Goal: Check status: Check status

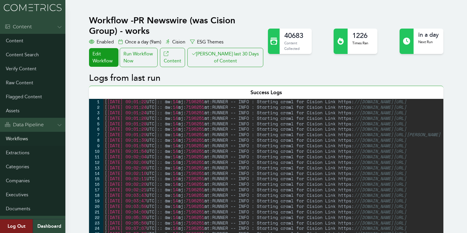
click at [29, 137] on link "Workflows" at bounding box center [32, 139] width 65 height 14
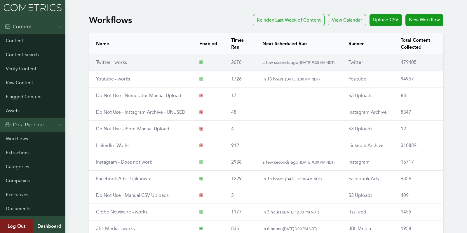
click at [111, 65] on link "Twitter - works" at bounding box center [111, 62] width 31 height 6
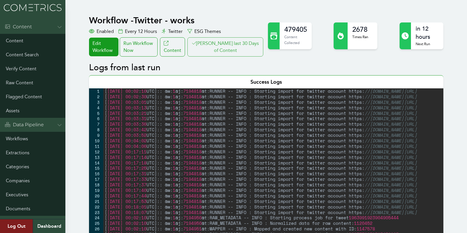
click at [221, 43] on button "Clair last 30 Days of Content" at bounding box center [225, 46] width 76 height 19
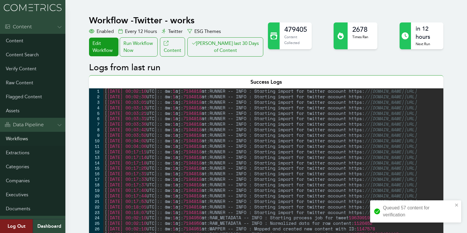
click at [26, 136] on link "Workflows" at bounding box center [32, 139] width 65 height 14
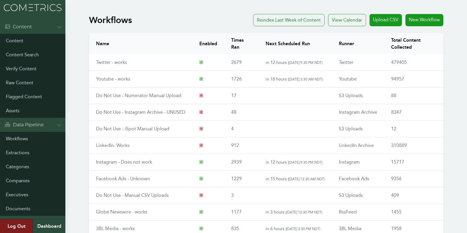
click at [114, 78] on link "Youtube - works" at bounding box center [113, 79] width 34 height 6
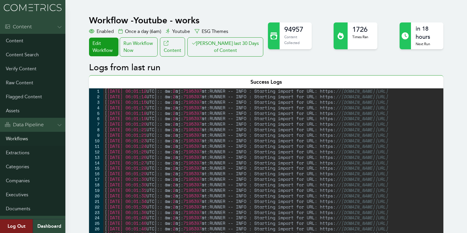
click at [17, 139] on link "Workflows" at bounding box center [32, 139] width 65 height 14
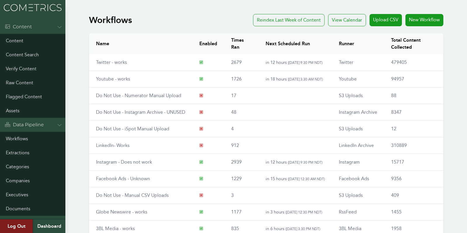
scroll to position [68, 0]
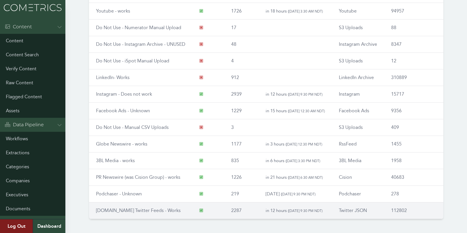
click at [104, 208] on link "[DOMAIN_NAME] Twitter Feeds - Works" at bounding box center [138, 211] width 85 height 6
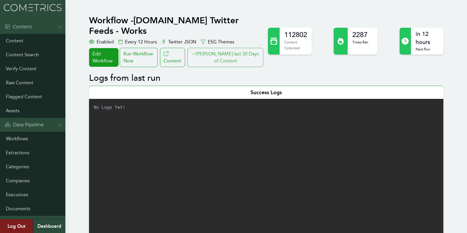
click at [222, 48] on button "[PERSON_NAME] last 30 Days of Content" at bounding box center [225, 57] width 76 height 19
